Goal: Register for event/course

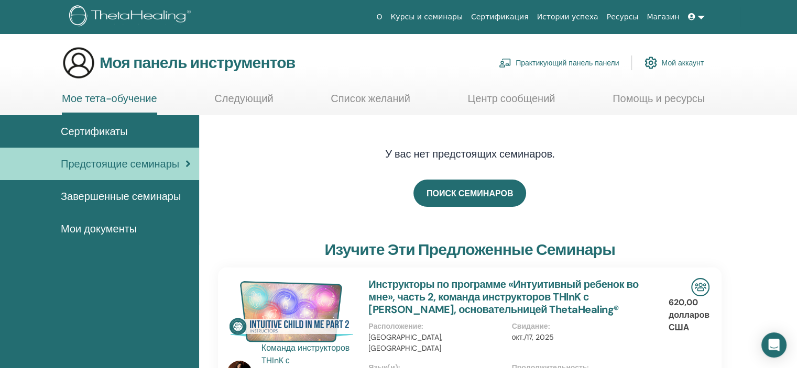
click at [128, 135] on div "Сертификаты" at bounding box center [99, 132] width 182 height 16
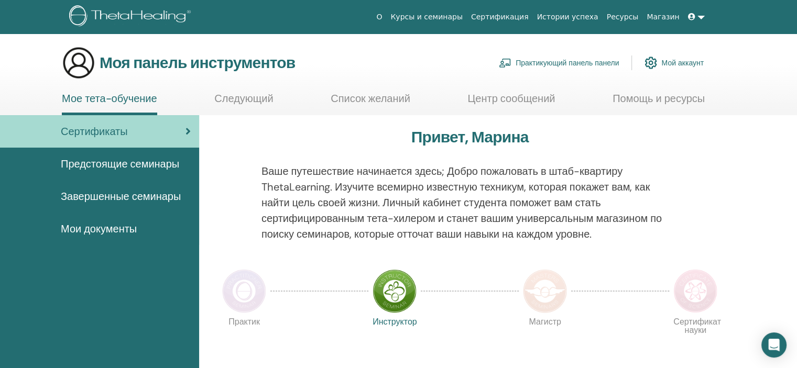
click at [143, 163] on font "Предстоящие семинары" at bounding box center [120, 164] width 118 height 14
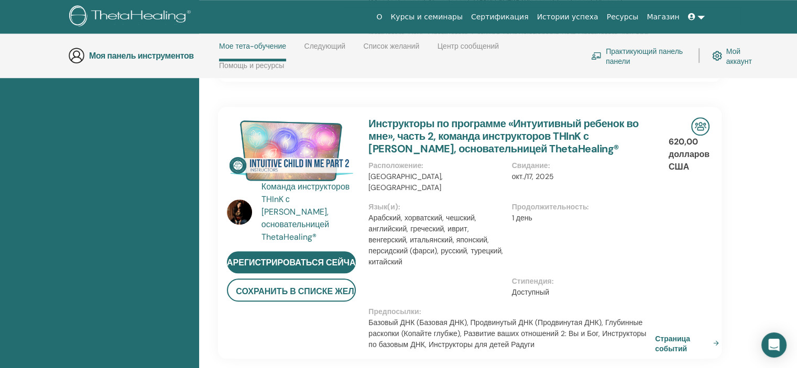
scroll to position [883, 0]
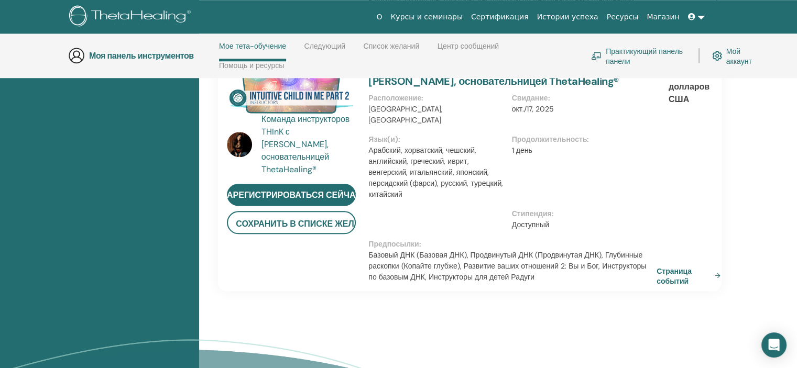
click at [715, 266] on link "Страница событий" at bounding box center [691, 276] width 68 height 20
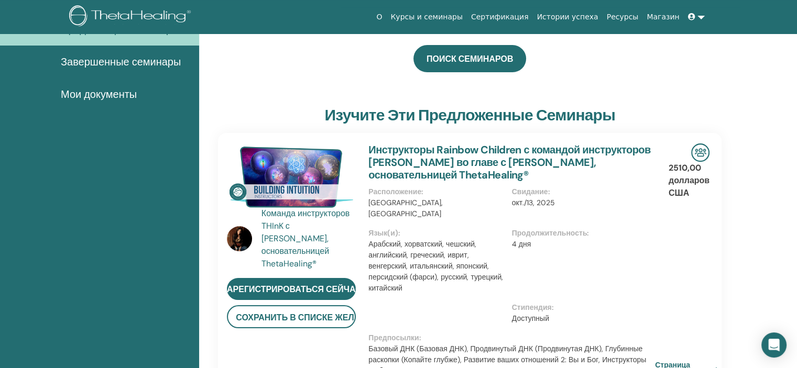
scroll to position [0, 0]
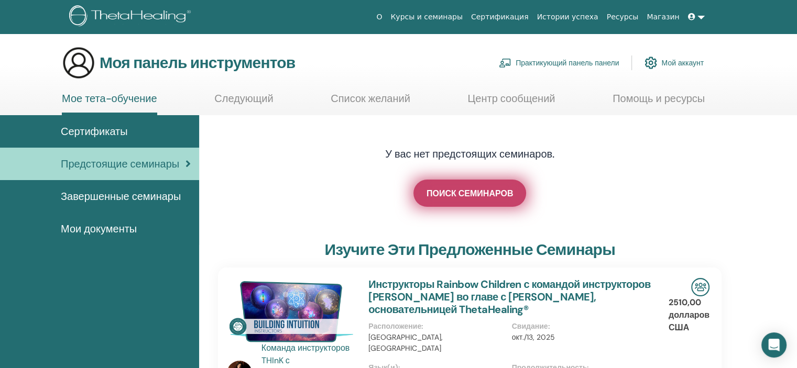
click at [479, 198] on font "ПОИСК СЕМИНАРОВ" at bounding box center [470, 193] width 86 height 11
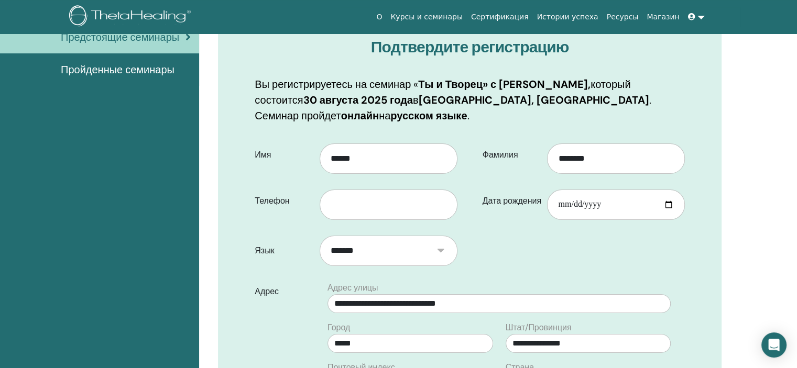
scroll to position [147, 0]
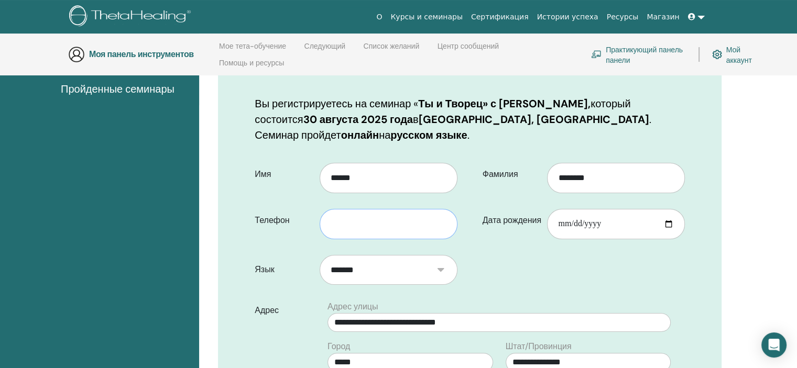
click at [365, 217] on input "text" at bounding box center [389, 224] width 138 height 30
type input "**********"
click at [639, 224] on input "Дата рождения" at bounding box center [616, 224] width 138 height 30
click at [671, 223] on input "Дата рождения" at bounding box center [616, 224] width 138 height 30
click at [619, 301] on div "**********" at bounding box center [499, 316] width 356 height 31
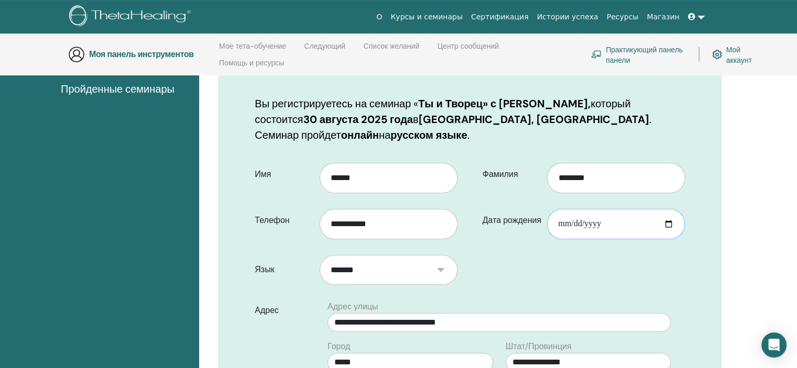
click at [559, 222] on input "Дата рождения" at bounding box center [616, 224] width 138 height 30
type input "**********"
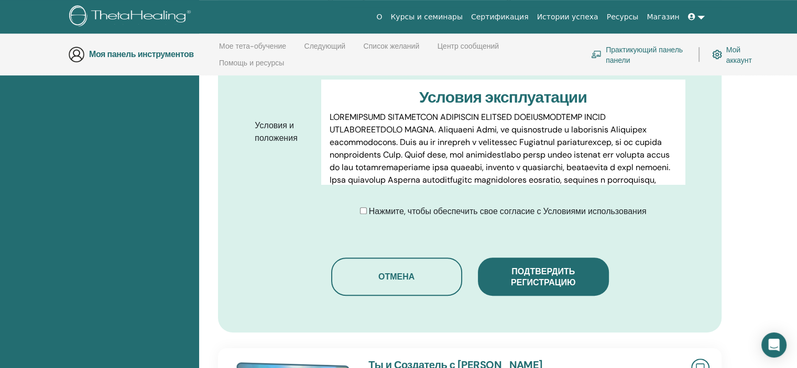
scroll to position [566, 0]
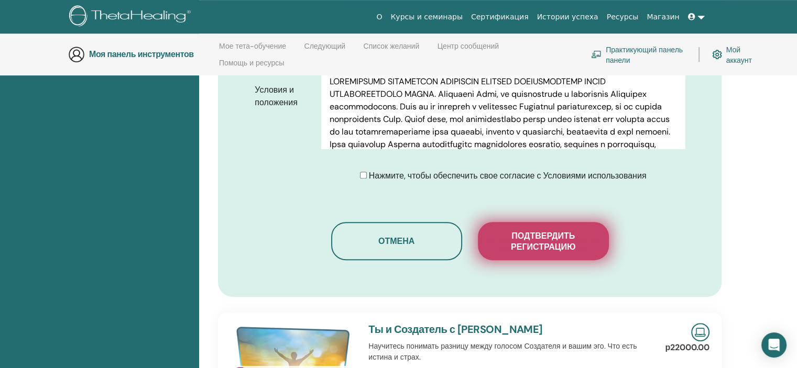
click at [530, 236] on font "Подтвердить регистрацию" at bounding box center [543, 242] width 64 height 22
